Goal: Check status: Check status

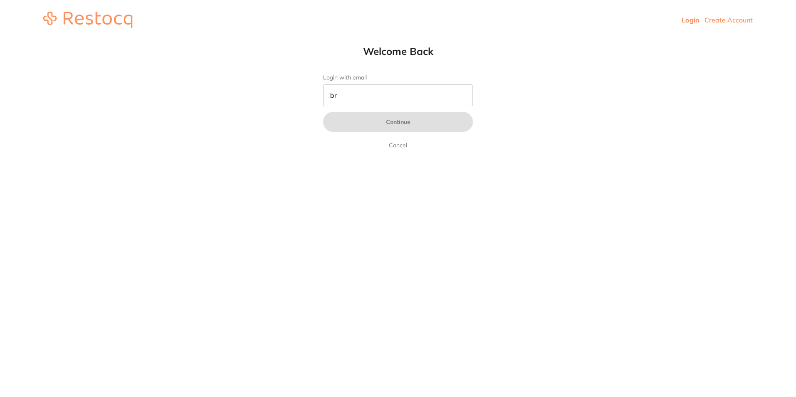
type input "b"
type input "[EMAIL_ADDRESS][DOMAIN_NAME]"
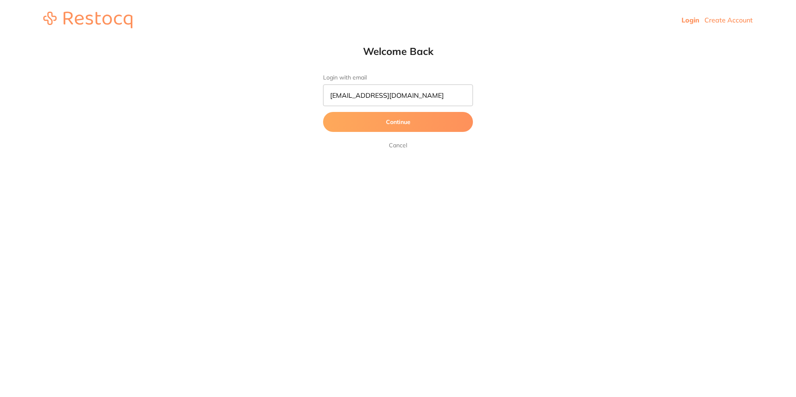
click at [460, 131] on button "Continue" at bounding box center [398, 122] width 150 height 20
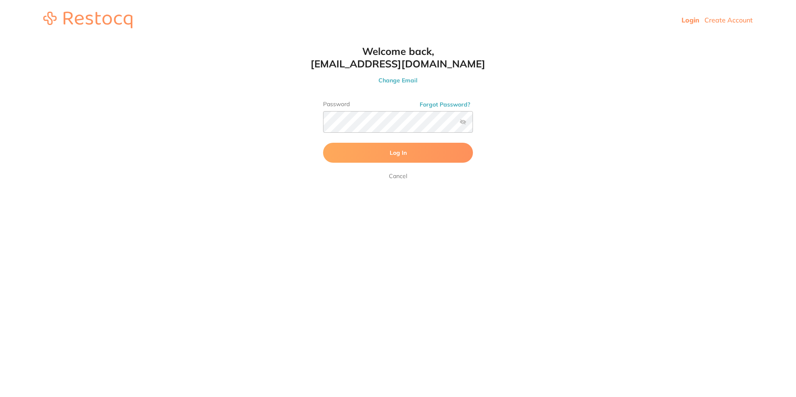
click at [457, 142] on form "Password Forgot Password? Log In [GEOGRAPHIC_DATA]" at bounding box center [398, 141] width 150 height 80
click at [457, 145] on button "Log In" at bounding box center [398, 153] width 150 height 20
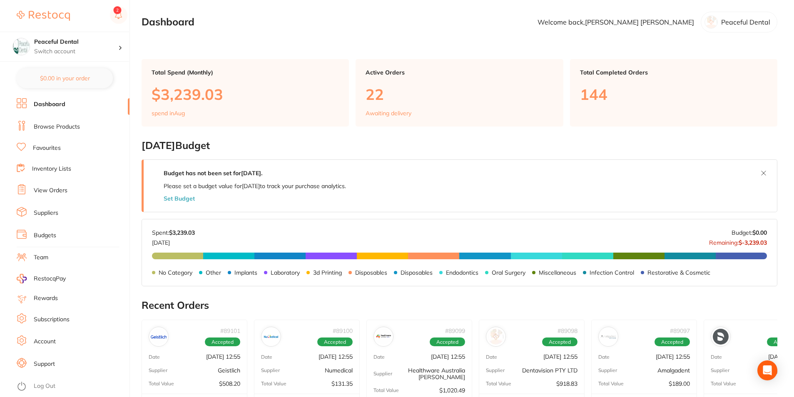
click at [52, 191] on link "View Orders" at bounding box center [51, 191] width 34 height 8
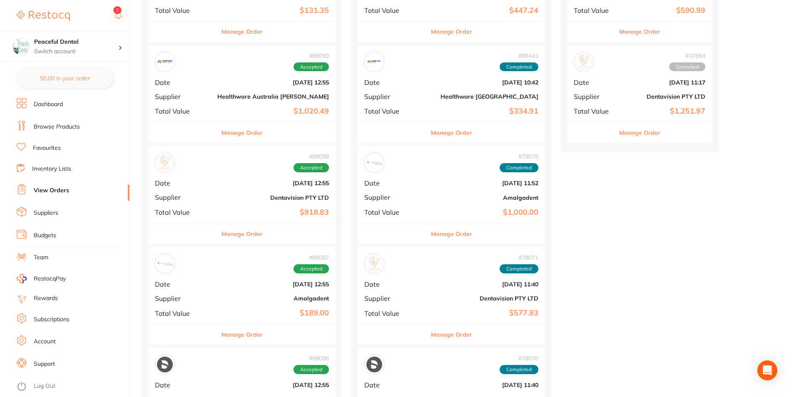
scroll to position [250, 0]
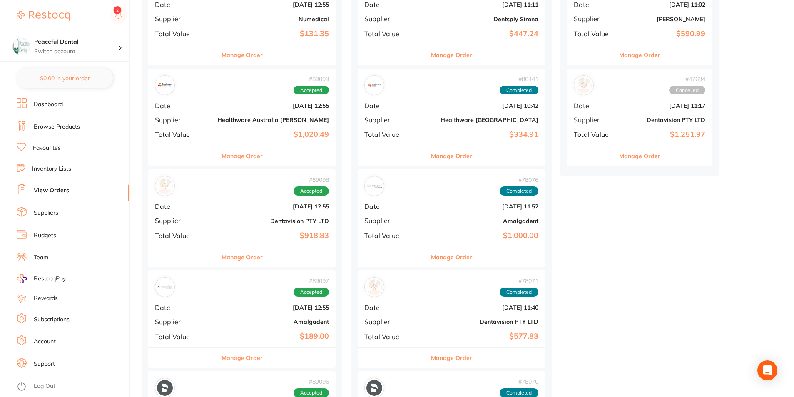
click at [230, 156] on button "Manage Order" at bounding box center [242, 156] width 41 height 20
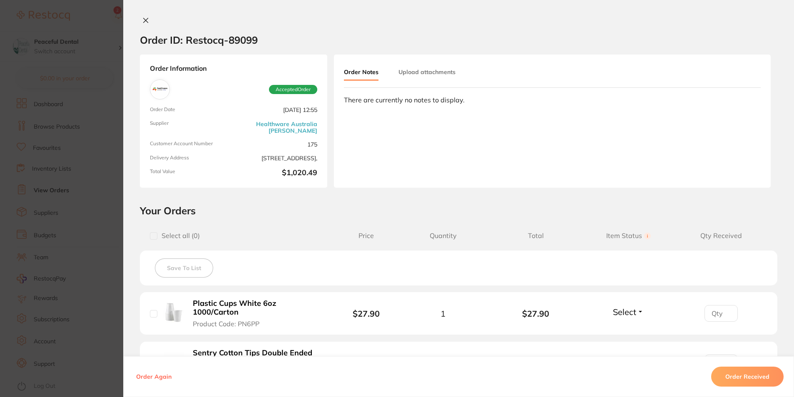
click at [70, 127] on section "Order ID: Restocq- 89099 Order Information Accepted Order Order Date [DATE] 12:…" at bounding box center [397, 198] width 794 height 397
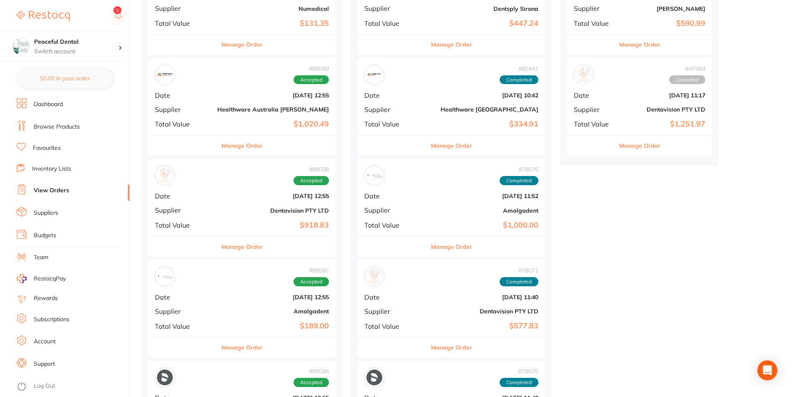
scroll to position [292, 0]
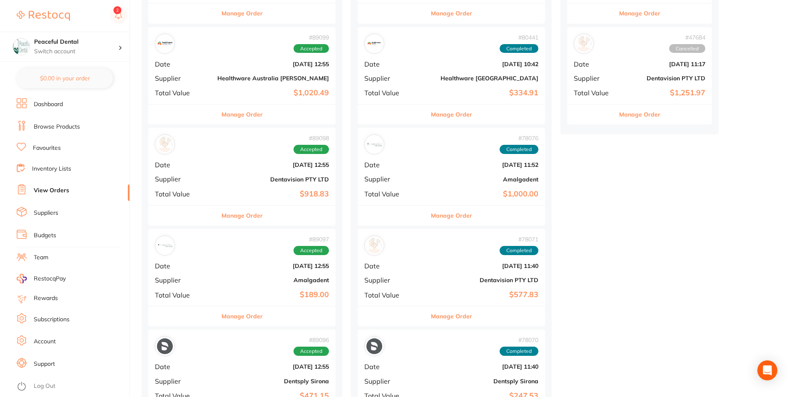
click at [227, 222] on button "Manage Order" at bounding box center [242, 216] width 41 height 20
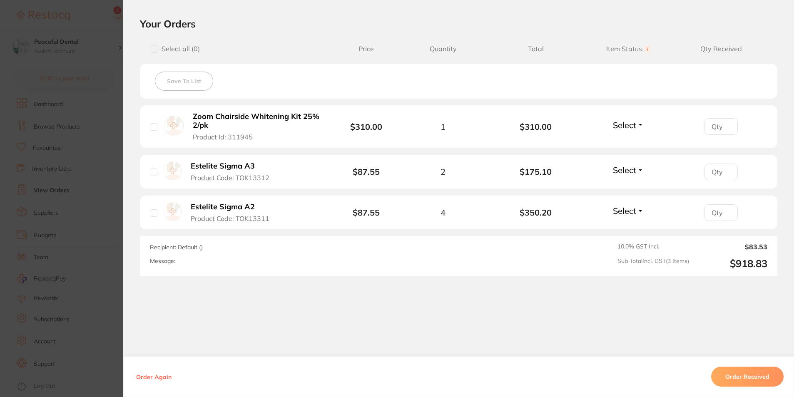
scroll to position [190, 0]
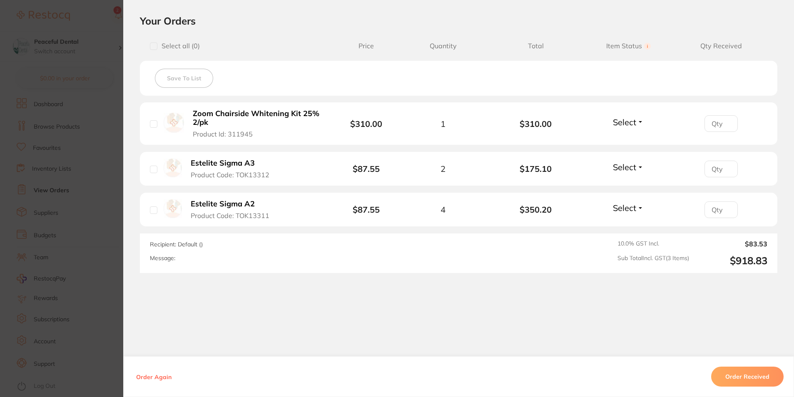
click at [7, 180] on section "Order ID: Restocq- 89098 Order Information Accepted Order Order Date [DATE] 12:…" at bounding box center [397, 198] width 794 height 397
